Goal: Entertainment & Leisure: Consume media (video, audio)

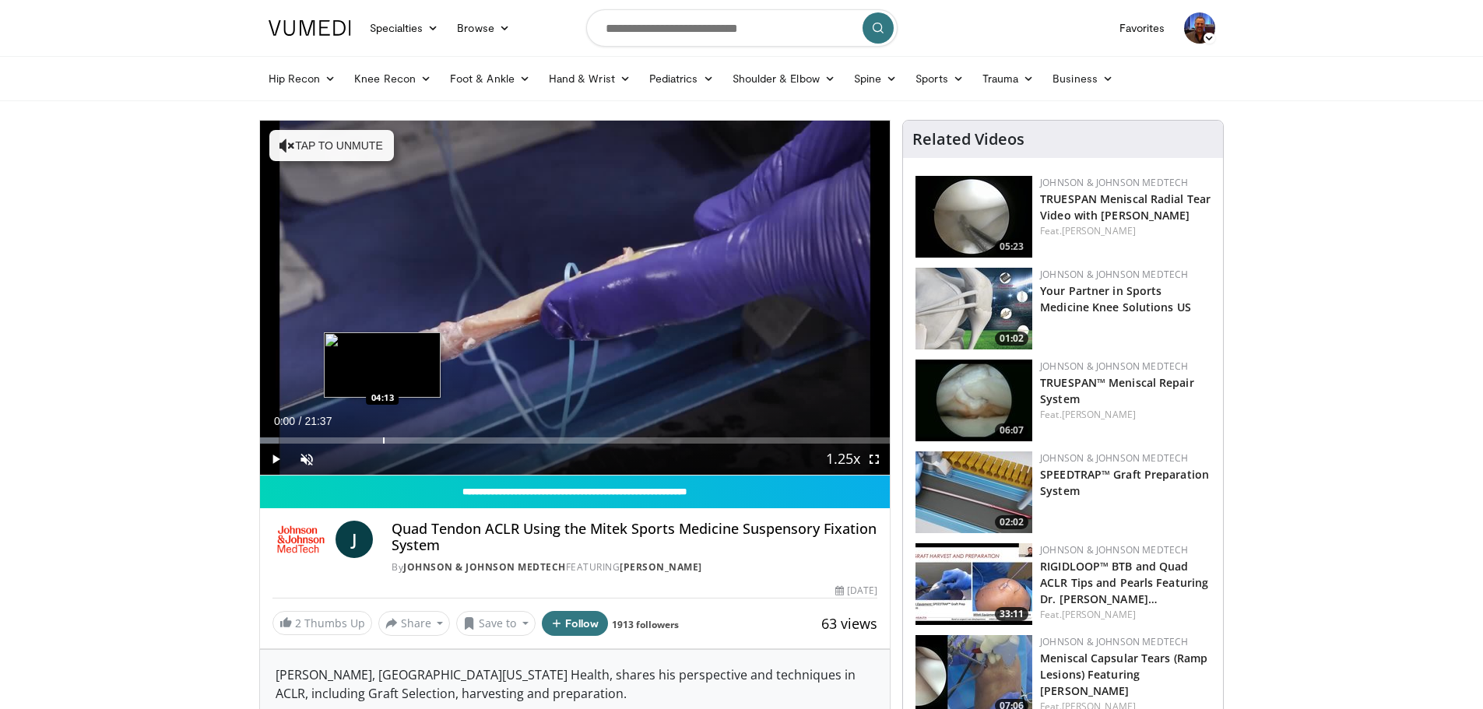
click at [383, 441] on div "Progress Bar" at bounding box center [384, 440] width 2 height 6
click at [334, 439] on div "Progress Bar" at bounding box center [335, 440] width 2 height 6
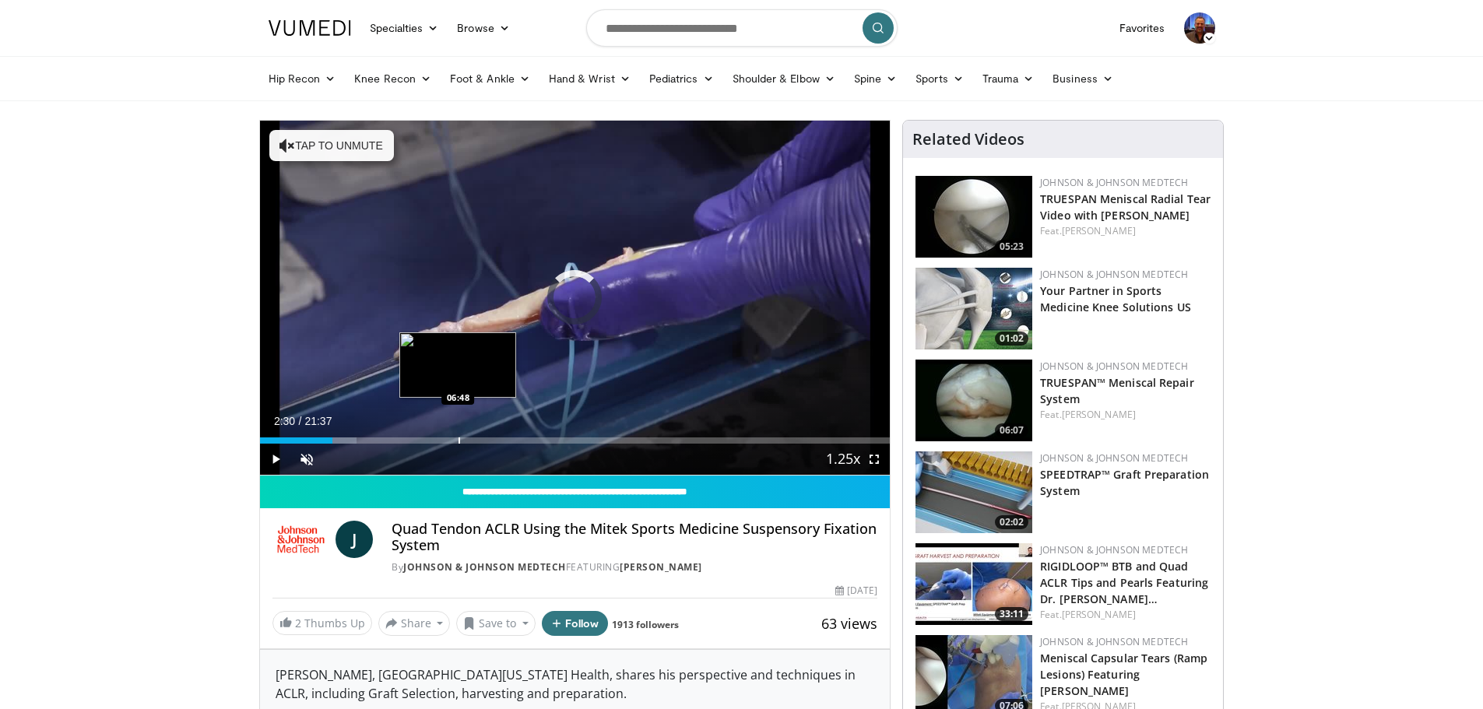
click at [458, 443] on div "Progress Bar" at bounding box center [459, 440] width 2 height 6
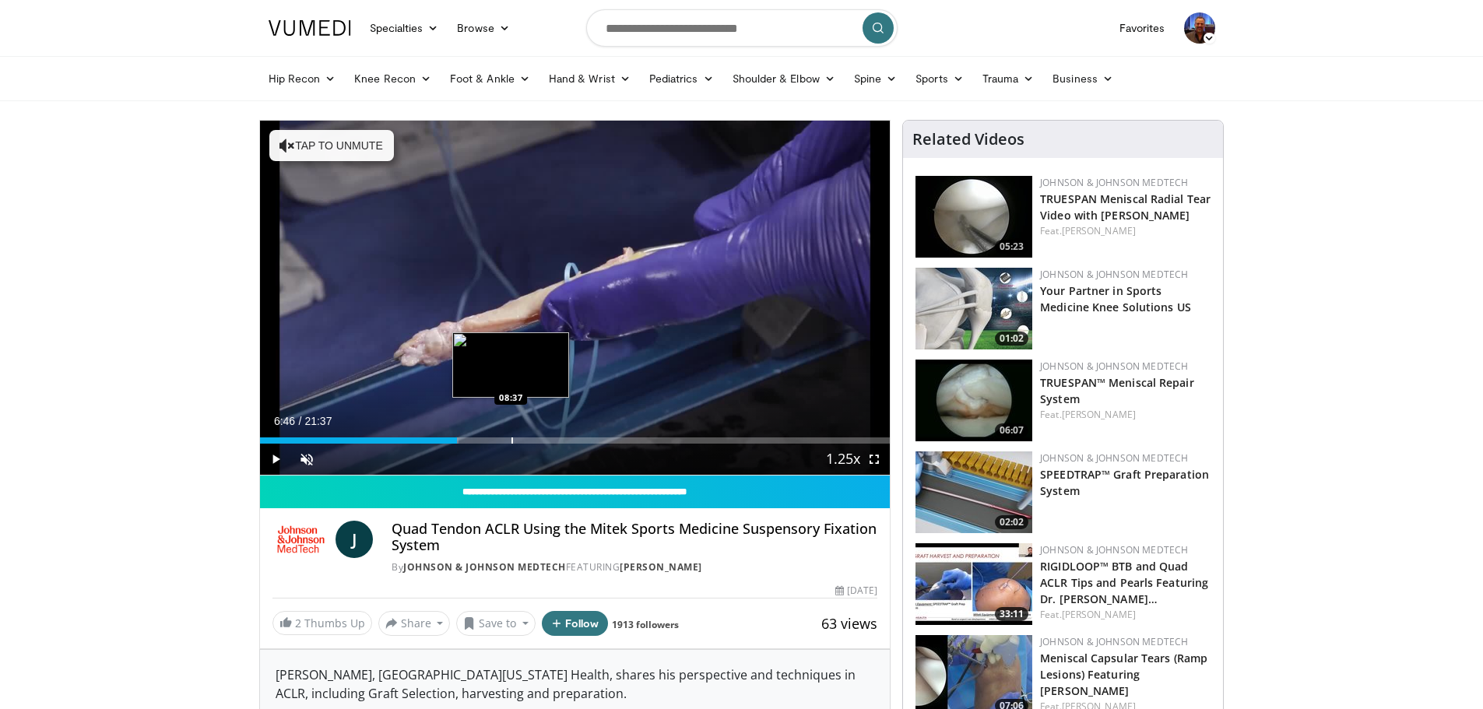
click at [511, 442] on div "Progress Bar" at bounding box center [512, 440] width 2 height 6
click at [581, 443] on div "Progress Bar" at bounding box center [582, 440] width 2 height 6
